Goal: Find specific page/section: Find specific page/section

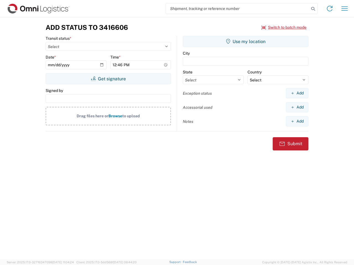
click at [237, 9] on input "search" at bounding box center [237, 8] width 143 height 11
click at [313, 9] on icon at bounding box center [313, 9] width 8 height 8
click at [329, 9] on icon at bounding box center [329, 8] width 9 height 9
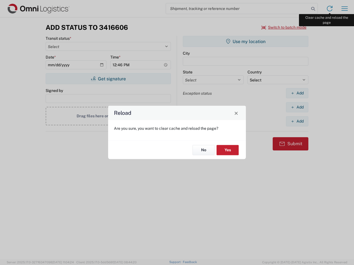
click at [344, 9] on div "Reload Are you sure, you want to clear cache and reload the page? No Yes" at bounding box center [177, 132] width 354 height 265
click at [284, 27] on div "Reload Are you sure, you want to clear cache and reload the page? No Yes" at bounding box center [177, 132] width 354 height 265
click at [108, 79] on div "Reload Are you sure, you want to clear cache and reload the page? No Yes" at bounding box center [177, 132] width 354 height 265
click at [245, 41] on div "Reload Are you sure, you want to clear cache and reload the page? No Yes" at bounding box center [177, 132] width 354 height 265
click at [297, 93] on div "Reload Are you sure, you want to clear cache and reload the page? No Yes" at bounding box center [177, 132] width 354 height 265
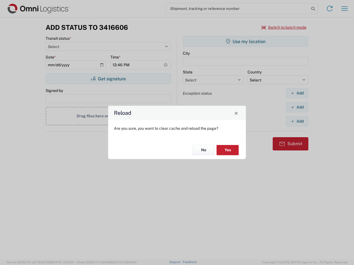
click at [297, 107] on div "Reload Are you sure, you want to clear cache and reload the page? No Yes" at bounding box center [177, 132] width 354 height 265
click at [297, 121] on div "Reload Are you sure, you want to clear cache and reload the page? No Yes" at bounding box center [177, 132] width 354 height 265
